Goal: Information Seeking & Learning: Learn about a topic

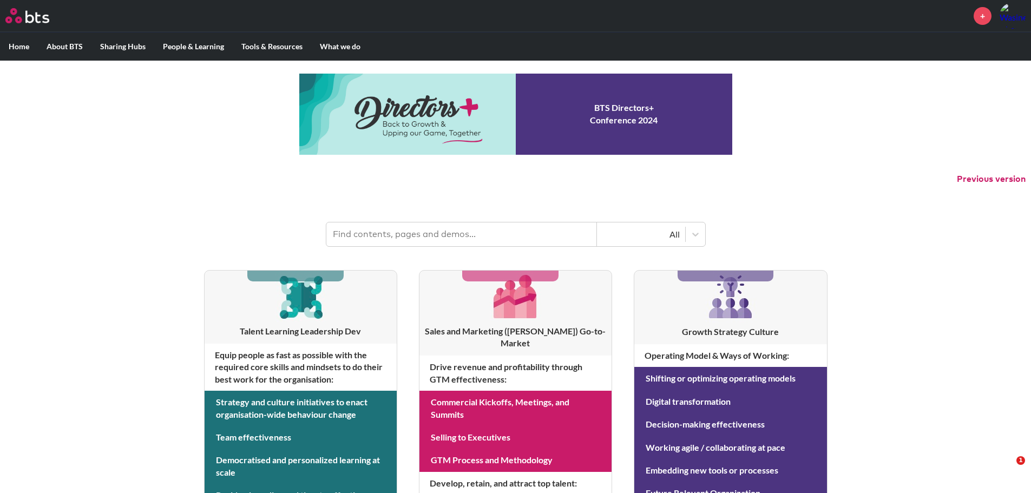
click at [453, 237] on input "text" at bounding box center [462, 235] width 271 height 24
type input "transformation"
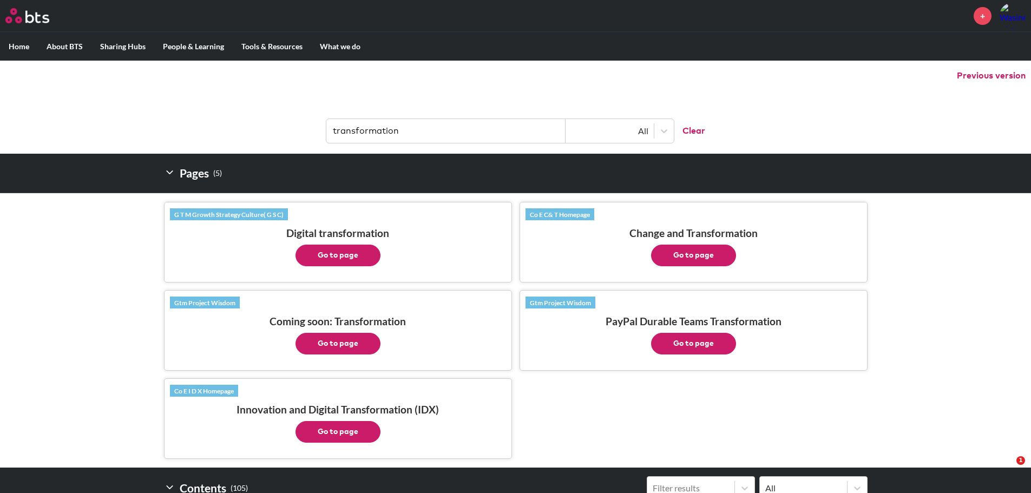
scroll to position [122, 0]
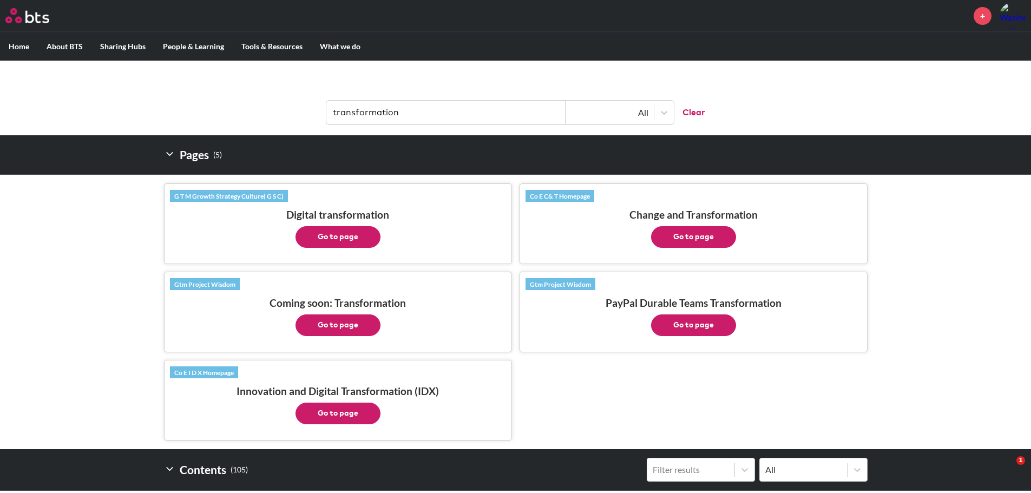
click at [691, 237] on button "Go to page" at bounding box center [693, 237] width 85 height 22
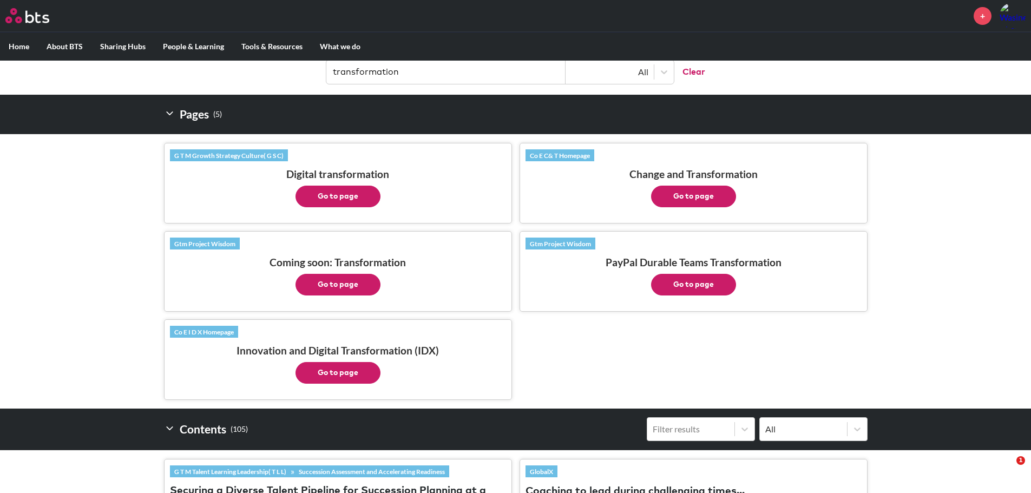
scroll to position [217, 0]
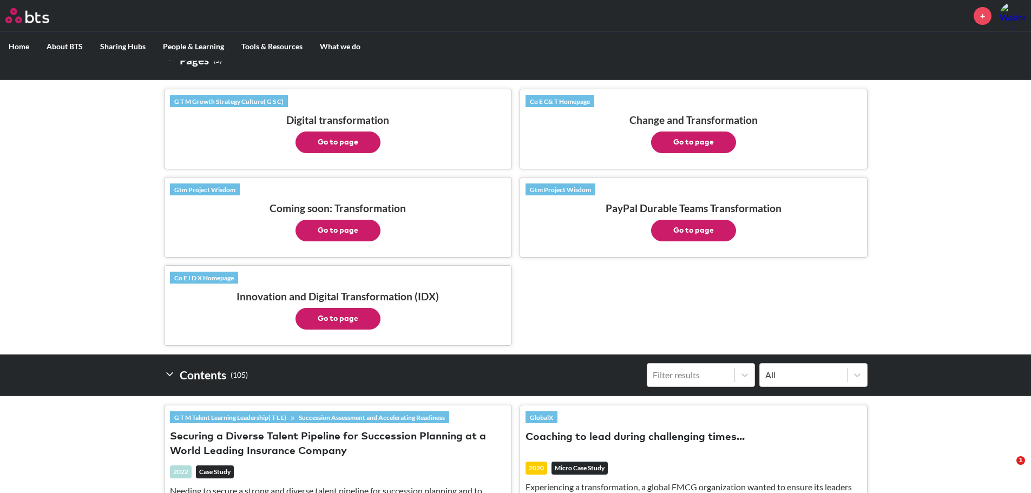
click at [339, 139] on button "Go to page" at bounding box center [338, 143] width 85 height 22
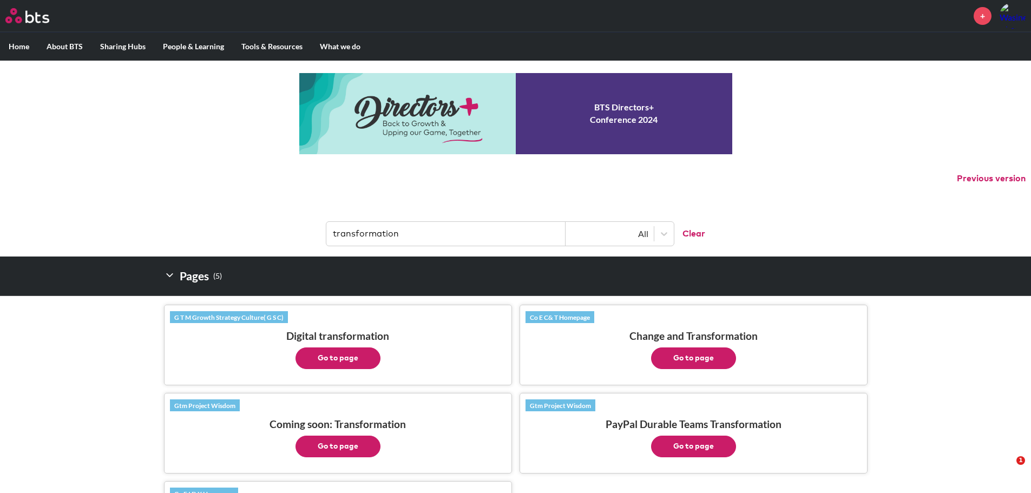
scroll to position [0, 0]
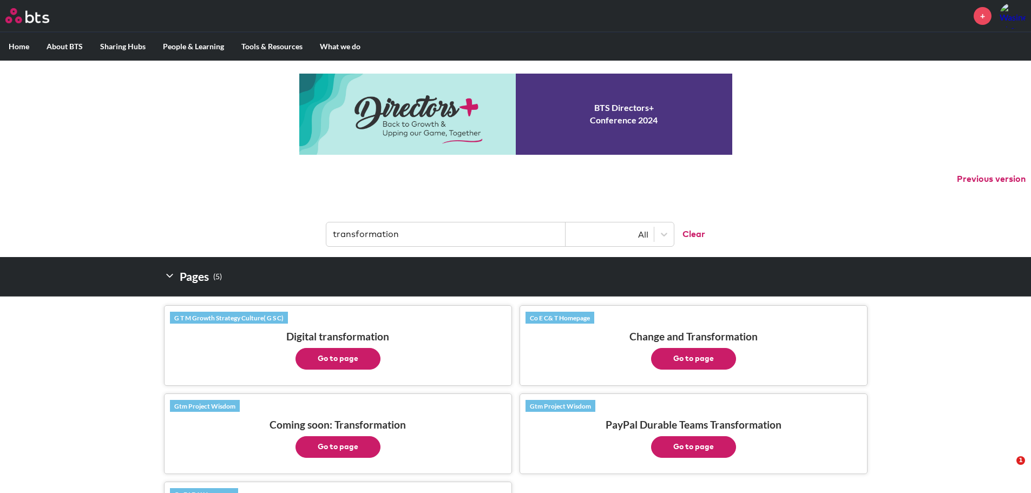
click at [408, 235] on input "transformation" at bounding box center [446, 235] width 239 height 24
click at [10, 45] on label "Home" at bounding box center [19, 46] width 38 height 28
click at [0, 0] on input "Home" at bounding box center [0, 0] width 0 height 0
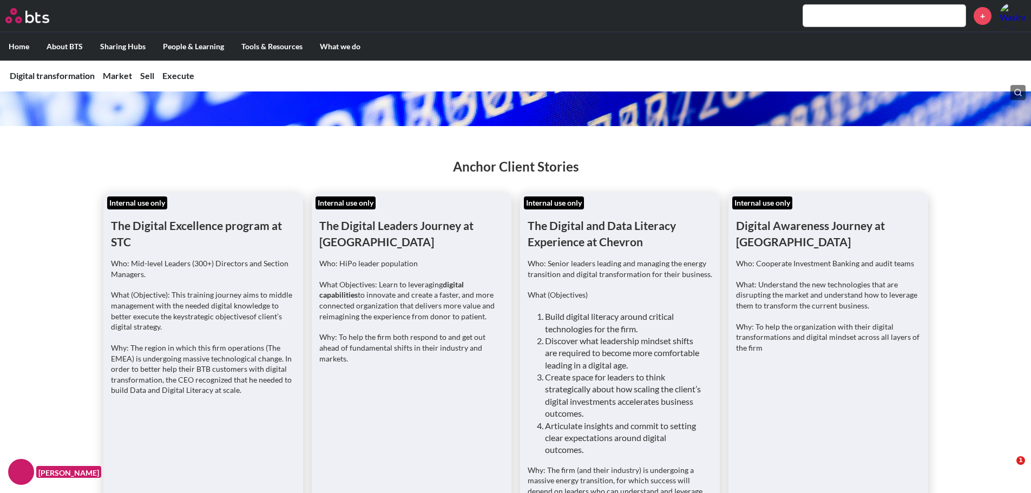
scroll to position [162, 0]
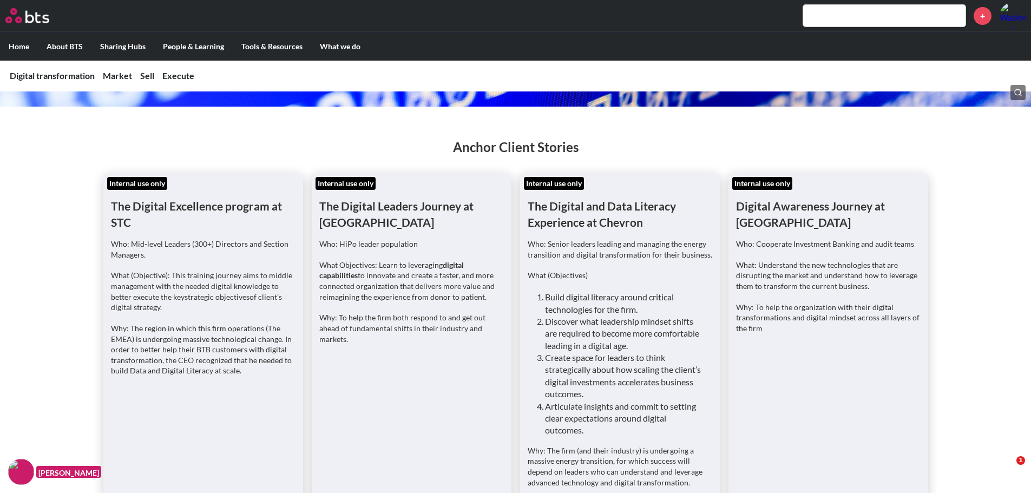
click at [178, 204] on h1 "The Digital Excellence program at STC" at bounding box center [203, 205] width 185 height 49
click at [182, 251] on p "Who: Mid-level Leaders (300+) Directors and Section Managers." at bounding box center [203, 249] width 185 height 21
click at [401, 274] on p "What Objectives: Learn to leveraging digital capabilities to innovate and creat…" at bounding box center [411, 281] width 185 height 42
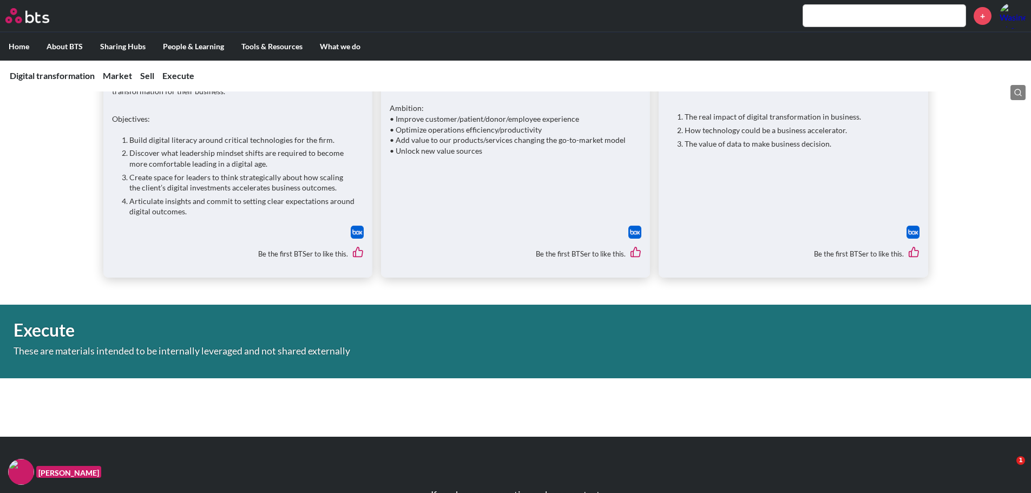
scroll to position [2436, 0]
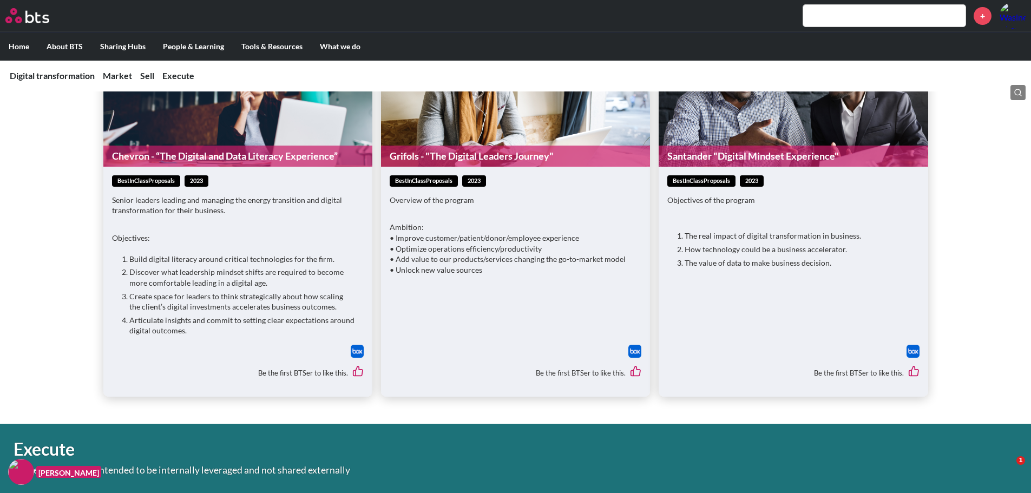
click at [195, 203] on div "bestInClassProposals 2023 Senior leaders leading and managing the energy transi…" at bounding box center [238, 259] width 252 height 169
click at [216, 146] on link "Chevron - “The Digital and Data Literacy Experience”" at bounding box center [237, 156] width 269 height 21
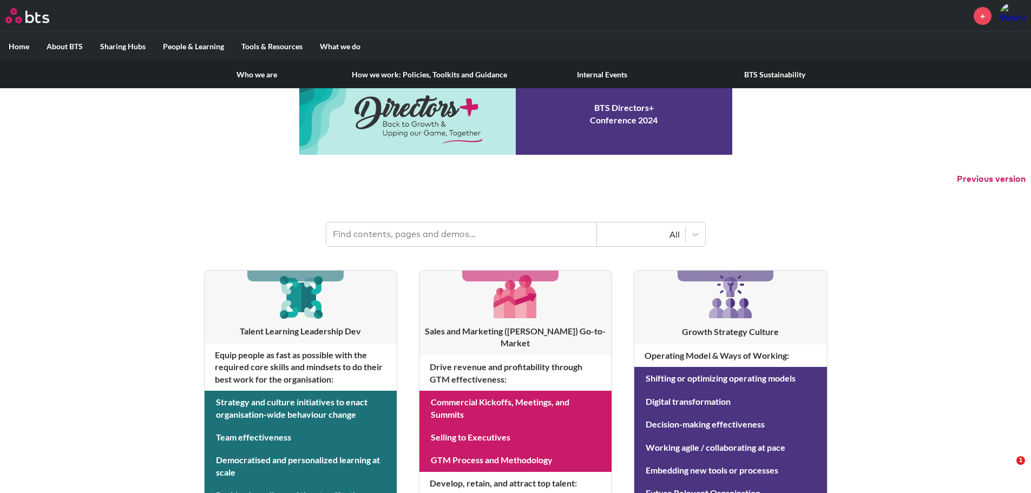
click at [68, 48] on label "About BTS" at bounding box center [65, 46] width 54 height 28
click at [0, 0] on input "About BTS" at bounding box center [0, 0] width 0 height 0
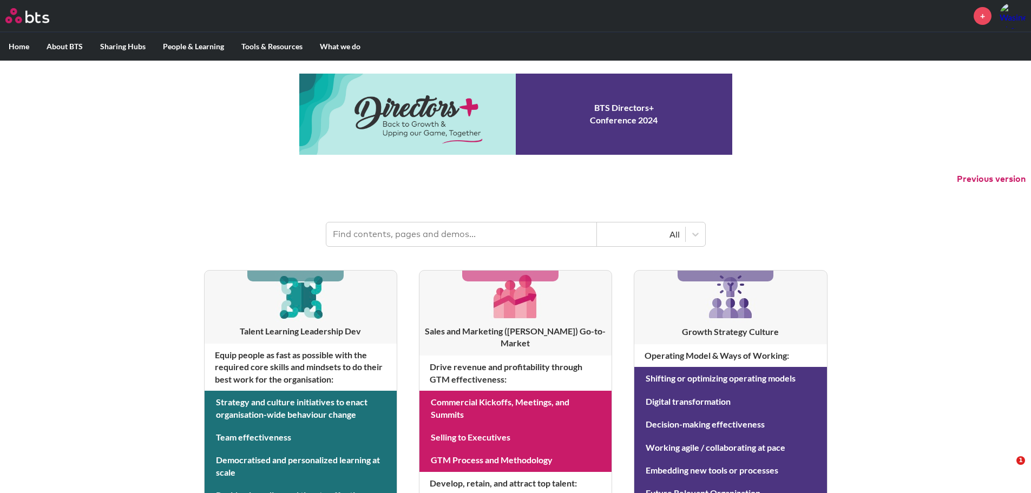
click at [370, 234] on input "text" at bounding box center [462, 235] width 271 height 24
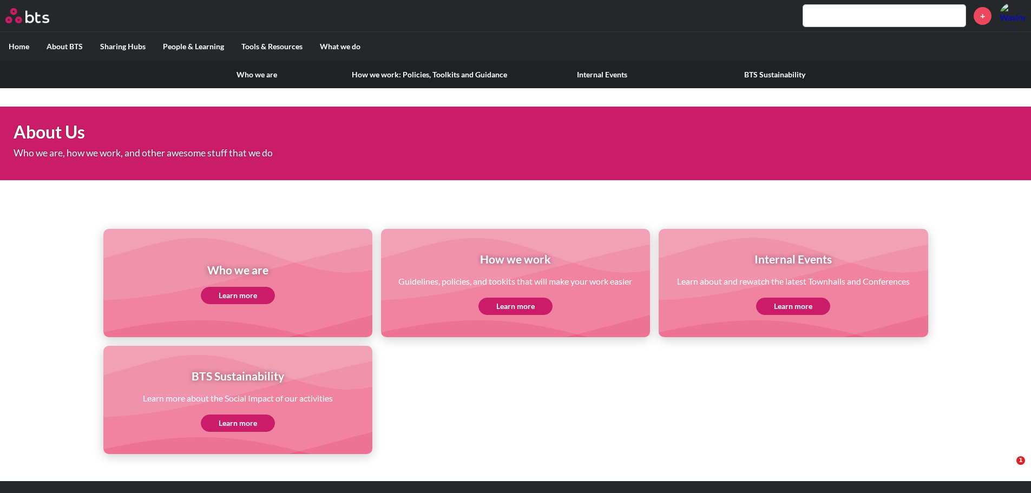
click at [55, 49] on label "About BTS" at bounding box center [65, 46] width 54 height 28
click at [0, 0] on input "About BTS" at bounding box center [0, 0] width 0 height 0
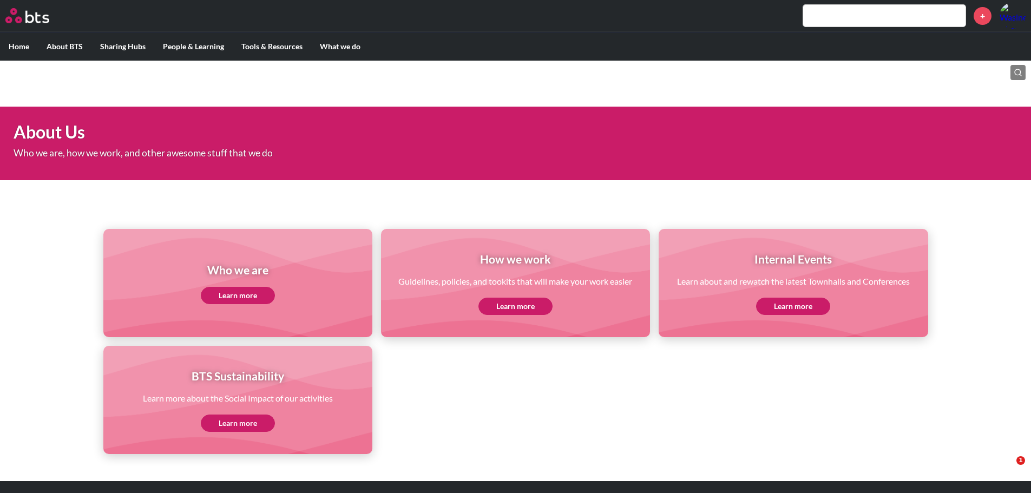
click at [17, 44] on label "Home" at bounding box center [19, 46] width 38 height 28
click at [0, 0] on input "Home" at bounding box center [0, 0] width 0 height 0
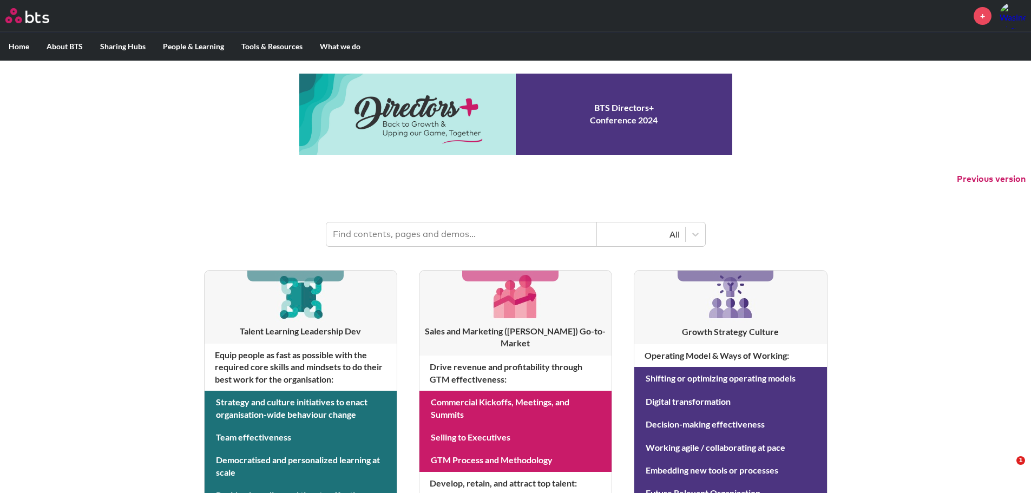
click at [410, 233] on input "text" at bounding box center [462, 235] width 271 height 24
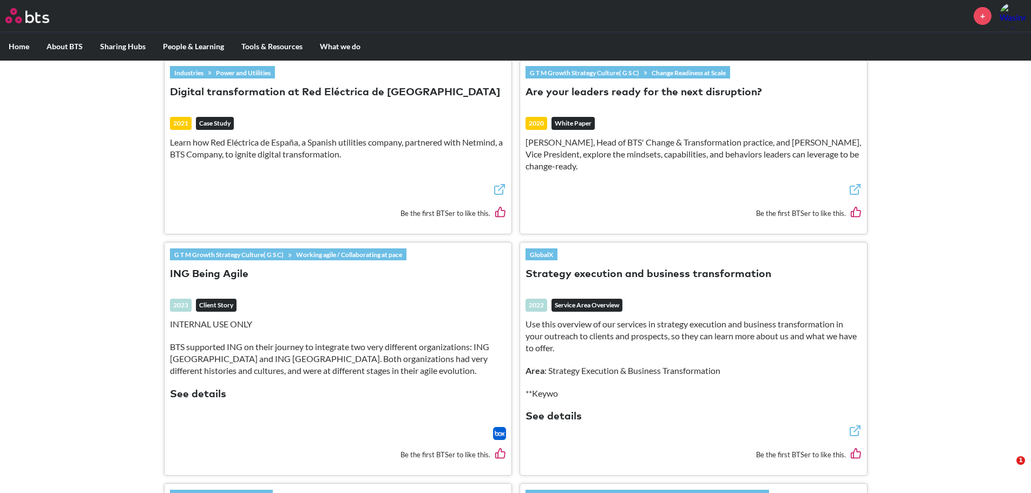
scroll to position [1354, 0]
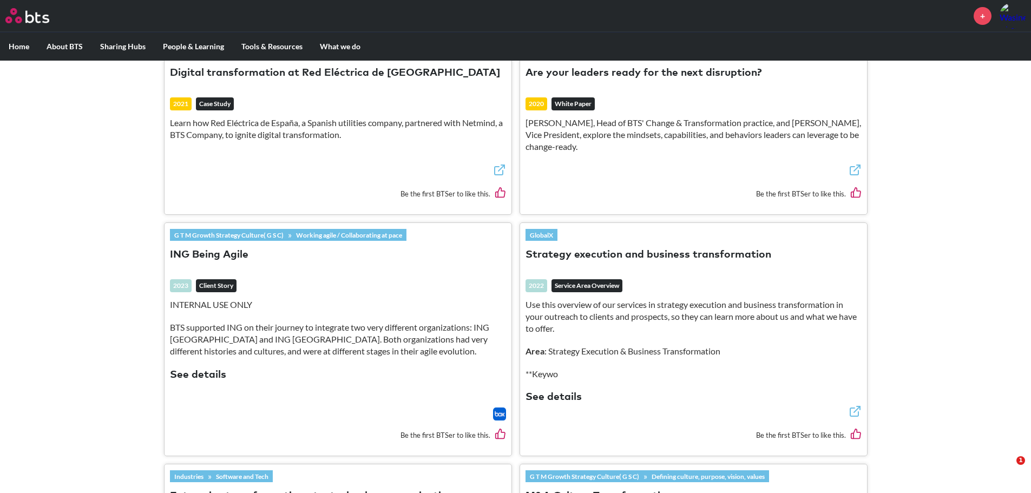
type input "transformation"
click at [550, 390] on button "See details" at bounding box center [554, 397] width 56 height 15
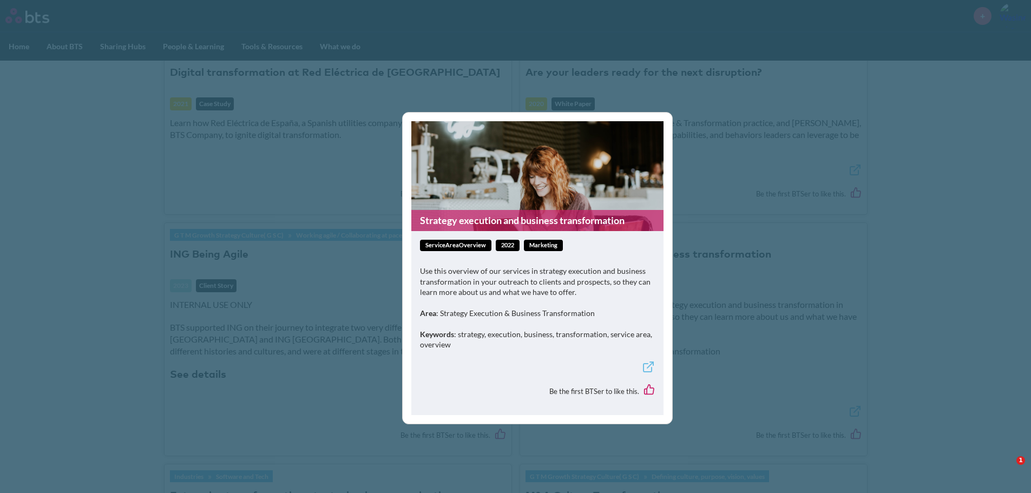
click at [473, 336] on p "Keywords : strategy, execution, business, transformation, service area, overview" at bounding box center [537, 339] width 235 height 21
click at [544, 335] on p "Keywords : strategy, execution, business, transformation, service area, overview" at bounding box center [537, 339] width 235 height 21
click at [500, 344] on p "Keywords : strategy, execution, business, transformation, service area, overview" at bounding box center [537, 339] width 235 height 21
click at [495, 292] on p "Use this overview of our services in strategy execution and business transforma…" at bounding box center [537, 282] width 235 height 32
click at [447, 243] on span "serviceAreaOverview" at bounding box center [455, 245] width 71 height 11
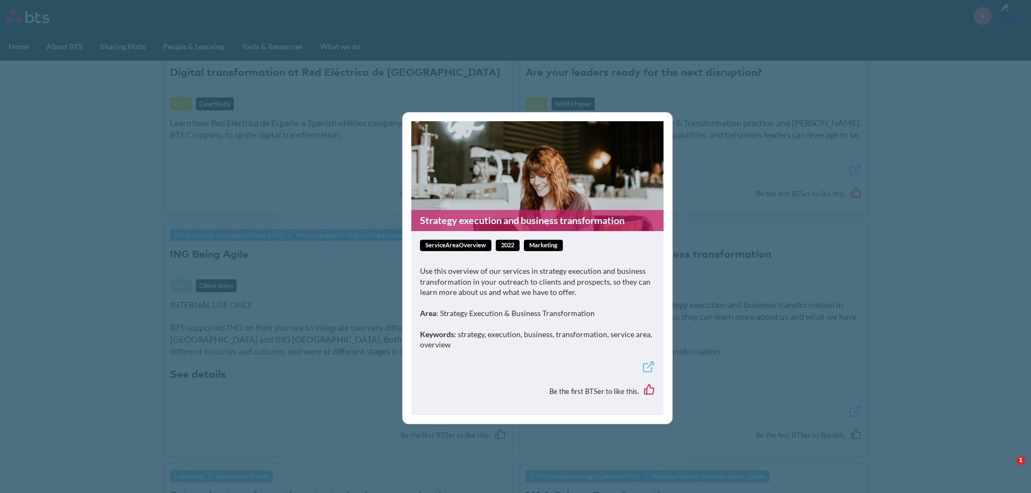
click at [455, 228] on link "Strategy execution and business transformation" at bounding box center [538, 220] width 252 height 21
click at [335, 279] on div "Strategy execution and business transformation serviceAreaOverview 2022 Marketi…" at bounding box center [515, 246] width 1031 height 493
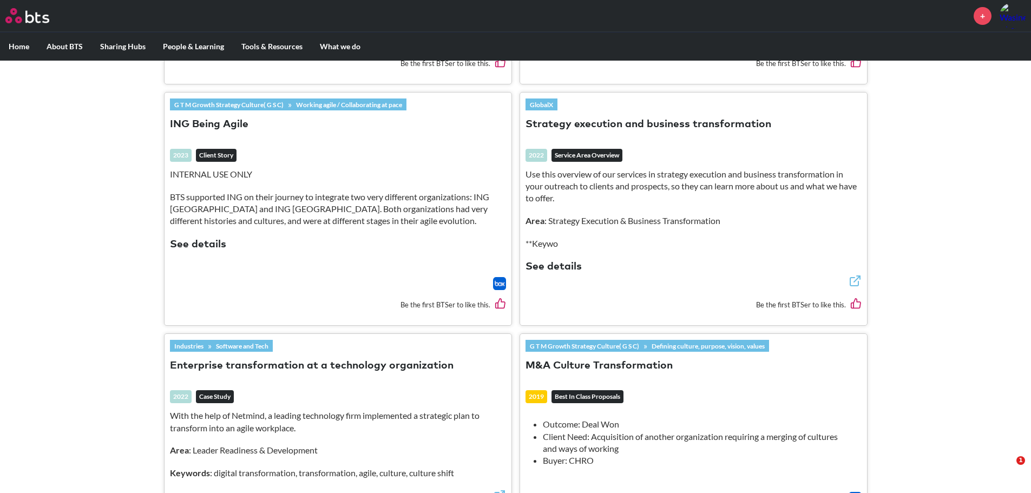
scroll to position [1516, 0]
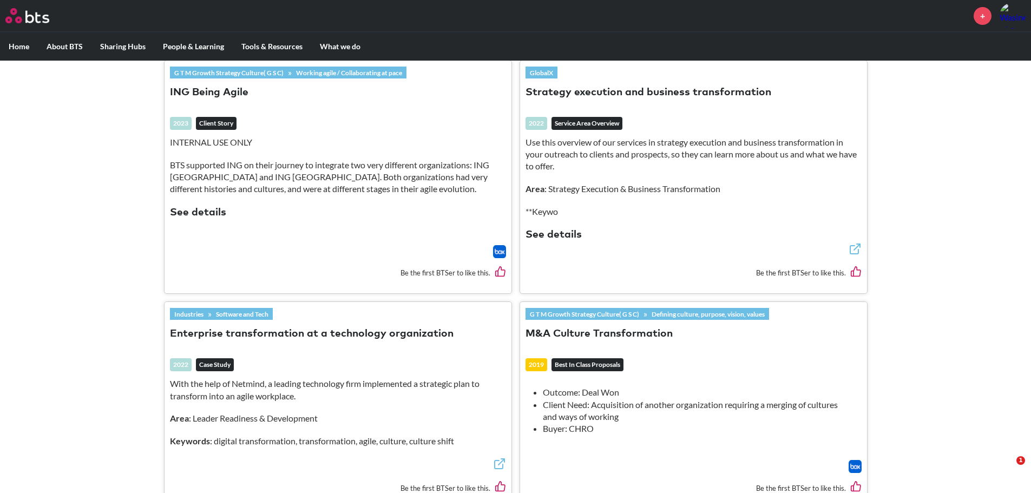
click at [245, 327] on button "Enterprise transformation at a technology organization" at bounding box center [312, 334] width 284 height 15
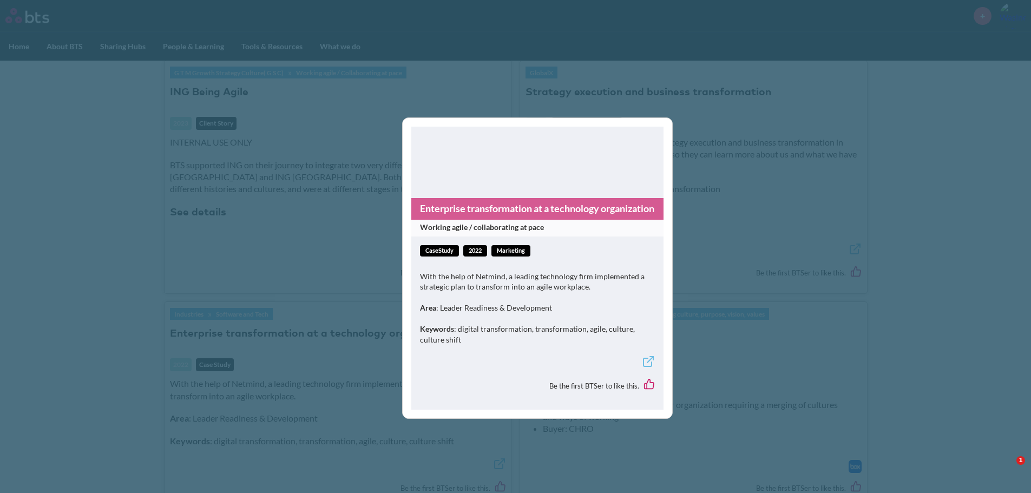
click at [446, 201] on link "Enterprise transformation at a technology organization" at bounding box center [538, 208] width 252 height 21
click at [312, 245] on div "Enterprise transformation at a technology organization Working agile / collabor…" at bounding box center [515, 246] width 1031 height 493
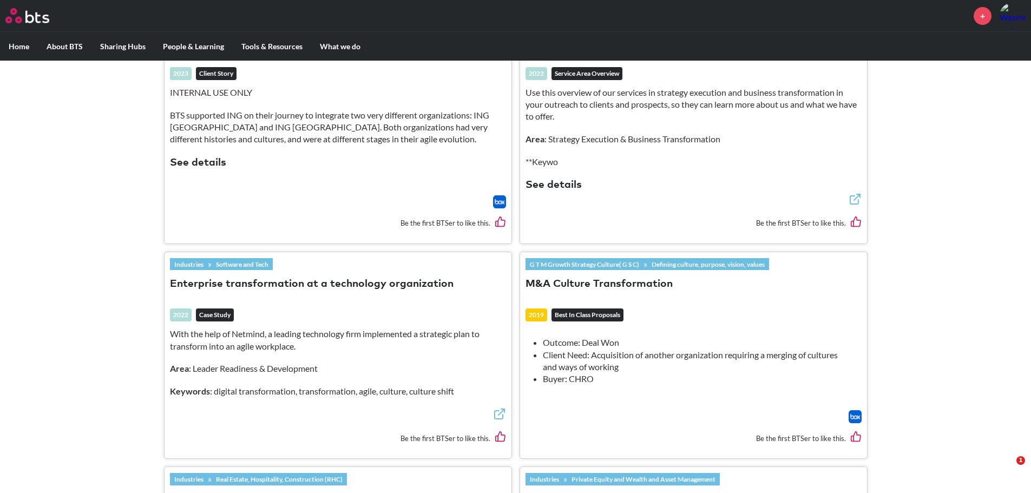
scroll to position [1570, 0]
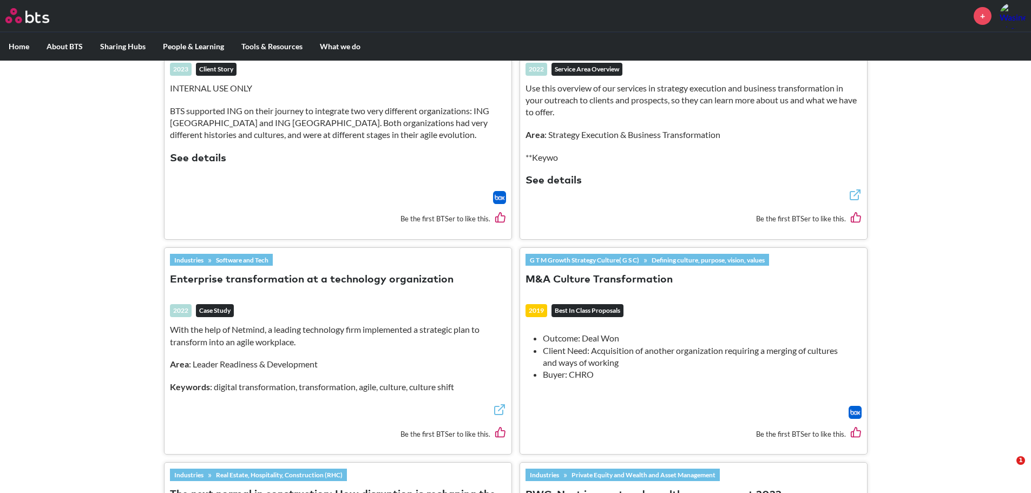
drag, startPoint x: 592, startPoint y: 339, endPoint x: 634, endPoint y: 350, distance: 42.6
click at [634, 350] on li "Client Need: Acquisition of another organization requiring a merging of culture…" at bounding box center [698, 357] width 310 height 24
drag, startPoint x: 605, startPoint y: 351, endPoint x: 625, endPoint y: 351, distance: 20.6
click at [604, 351] on li "Client Need: Acquisition of another organization requiring a merging of culture…" at bounding box center [698, 357] width 310 height 24
click at [626, 351] on li "Client Need: Acquisition of another organization requiring a merging of culture…" at bounding box center [698, 357] width 310 height 24
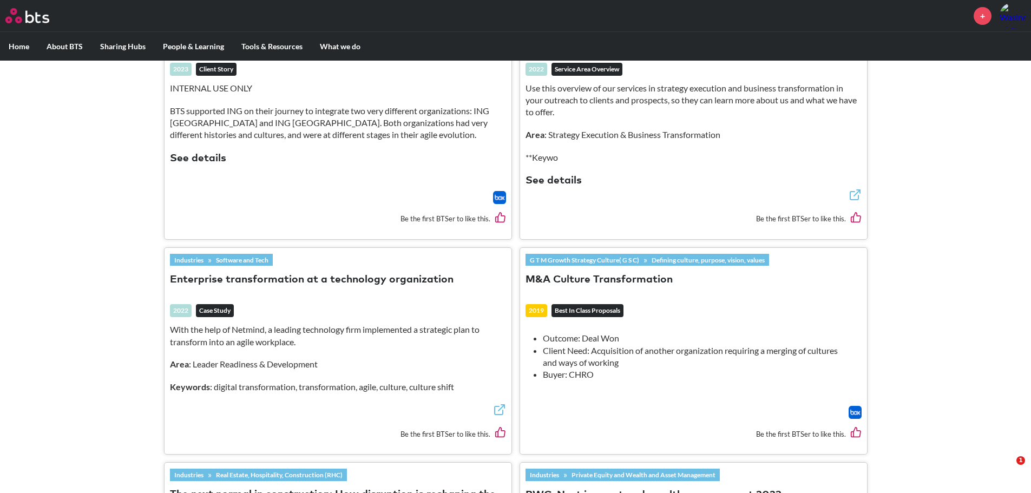
click at [604, 369] on li "Buyer: CHRO" at bounding box center [698, 375] width 310 height 12
click at [606, 350] on li "Client Need: Acquisition of another organization requiring a merging of culture…" at bounding box center [698, 357] width 310 height 24
click at [669, 254] on link "Defining culture, purpose, vision, values" at bounding box center [709, 260] width 122 height 12
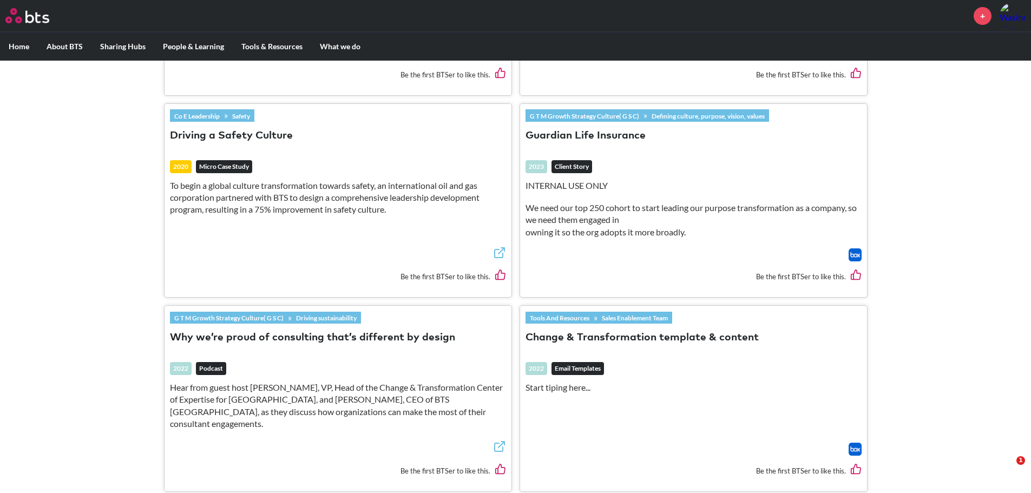
scroll to position [812, 0]
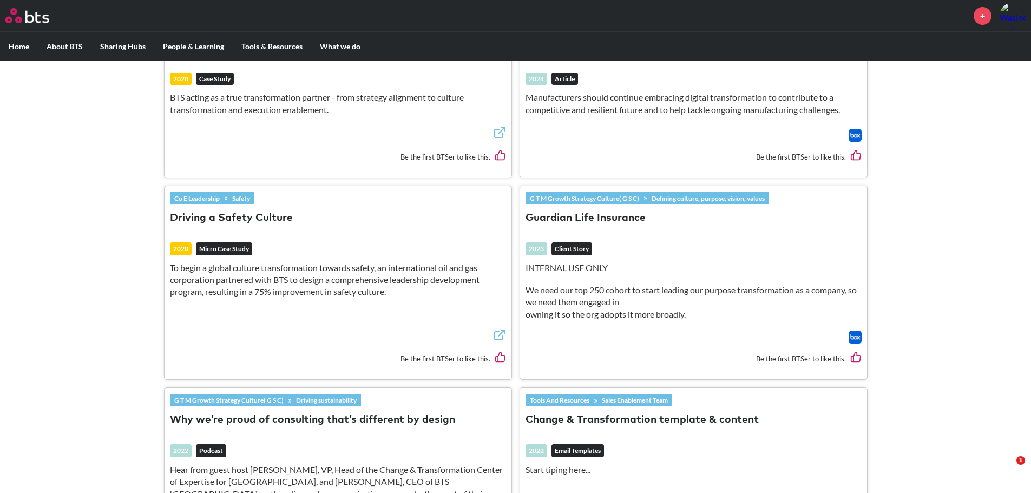
click at [247, 197] on link "Safety" at bounding box center [241, 198] width 27 height 12
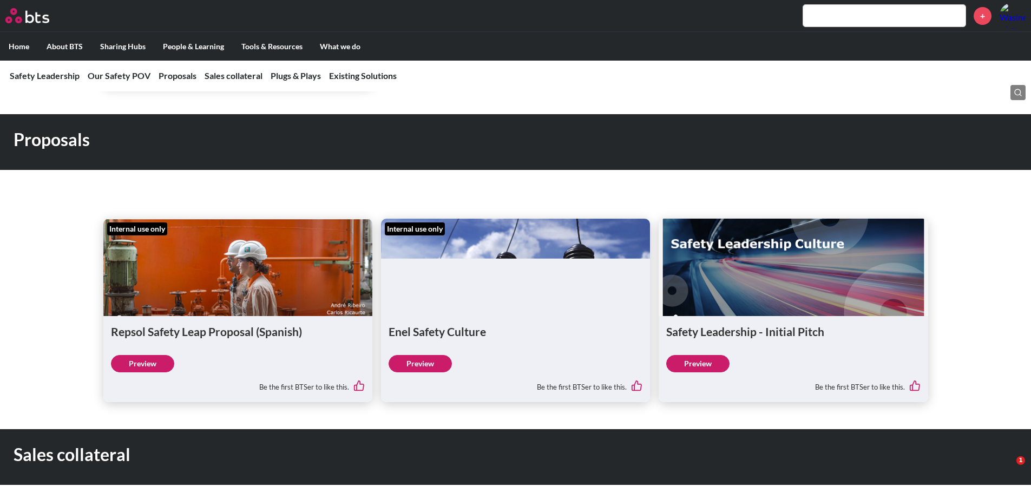
scroll to position [541, 0]
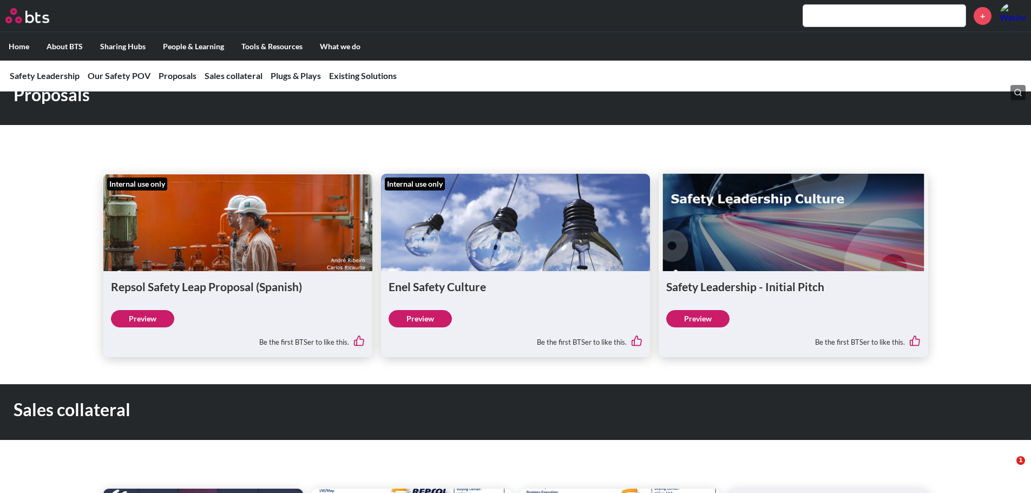
click at [710, 317] on link "Preview" at bounding box center [698, 318] width 63 height 17
